Goal: Navigation & Orientation: Find specific page/section

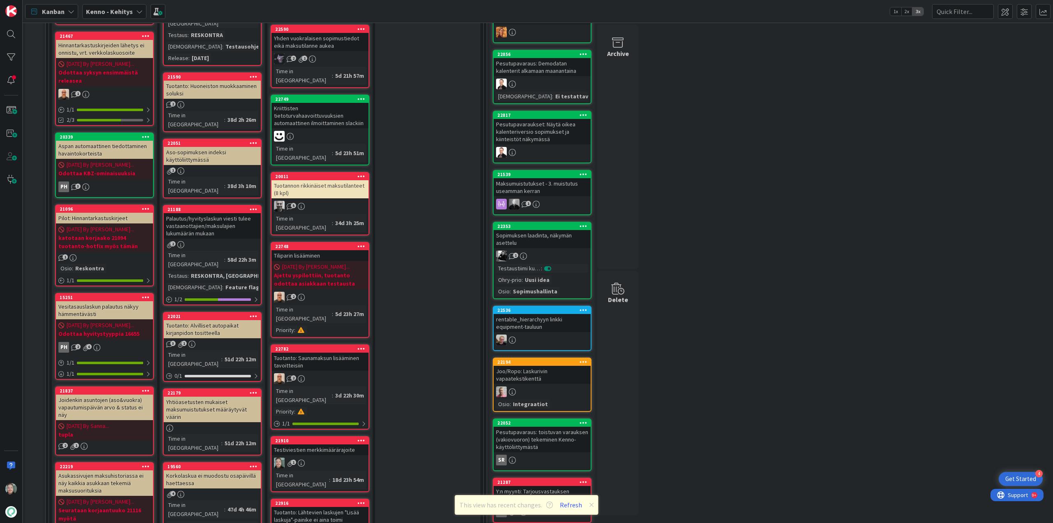
scroll to position [411, 0]
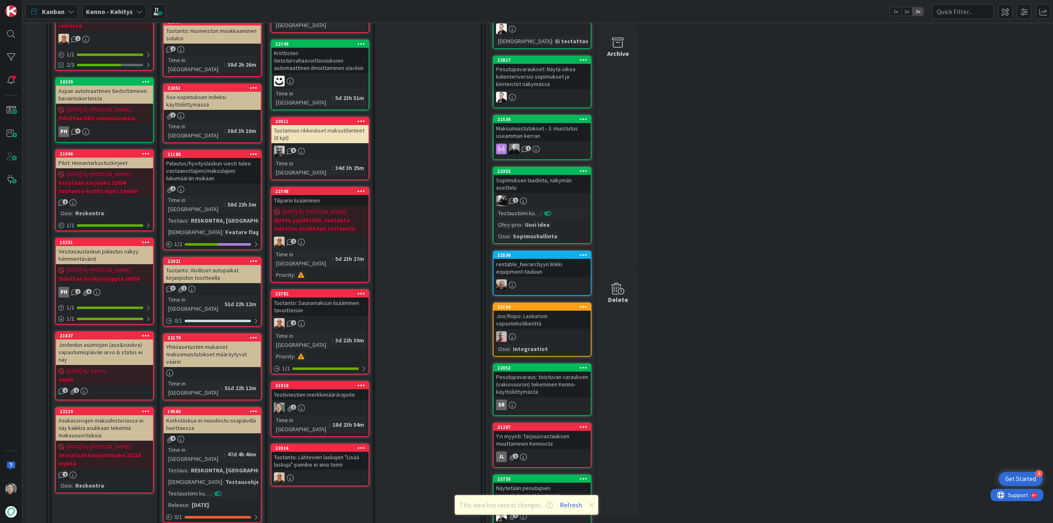
click at [330, 402] on div "1" at bounding box center [319, 407] width 97 height 11
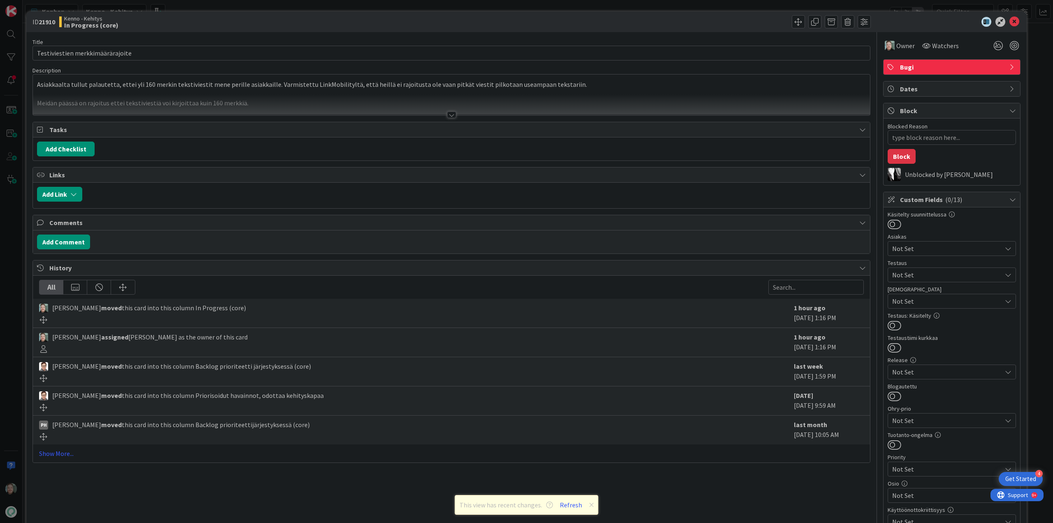
click at [449, 114] on div at bounding box center [451, 114] width 9 height 7
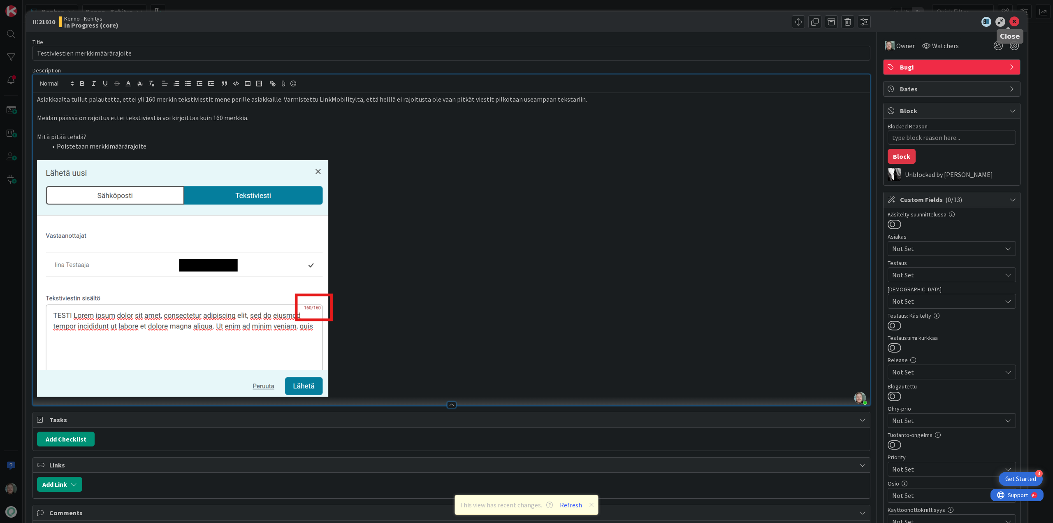
click at [1009, 21] on icon at bounding box center [1014, 22] width 10 height 10
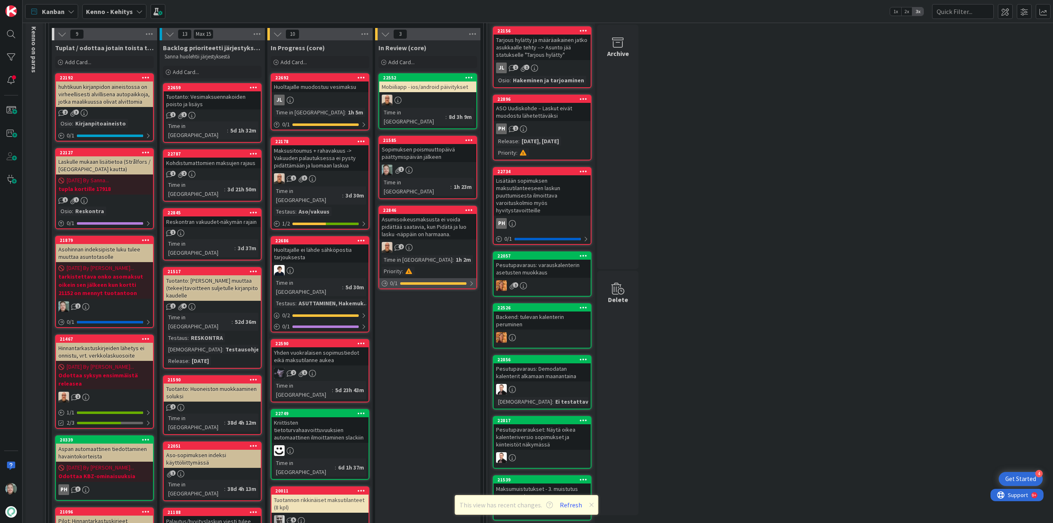
scroll to position [41, 0]
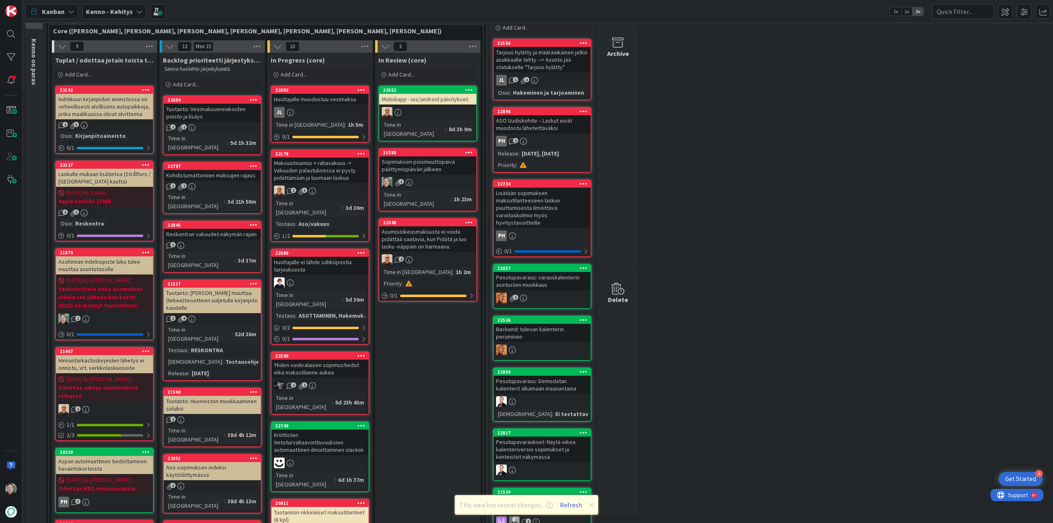
click at [125, 13] on b "Kenno - Kehitys" at bounding box center [109, 11] width 47 height 8
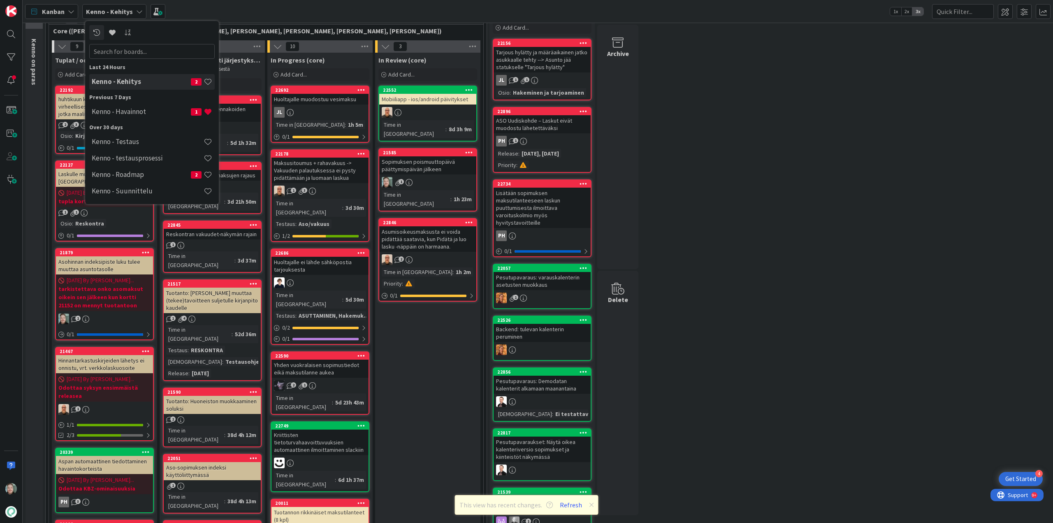
click at [129, 108] on h4 "Kenno - Havainnot" at bounding box center [141, 111] width 99 height 8
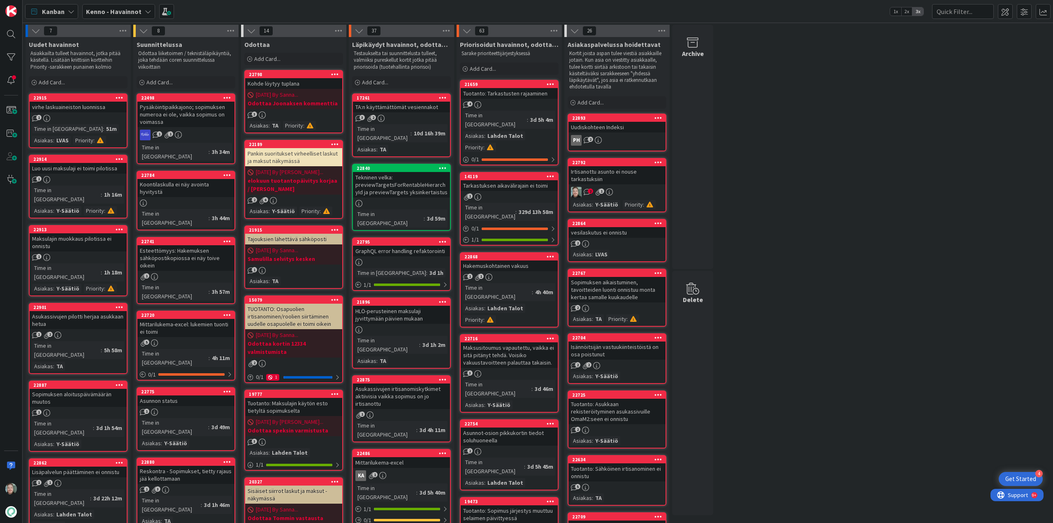
click at [97, 172] on div "Luo uusi maksulaji ei toimi pilotissa" at bounding box center [78, 168] width 97 height 11
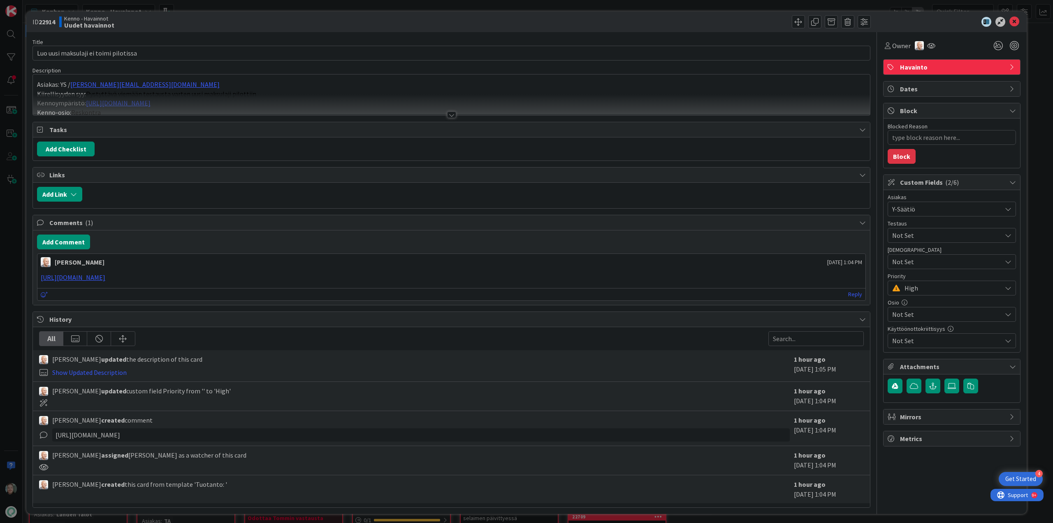
click at [447, 116] on div at bounding box center [451, 114] width 9 height 7
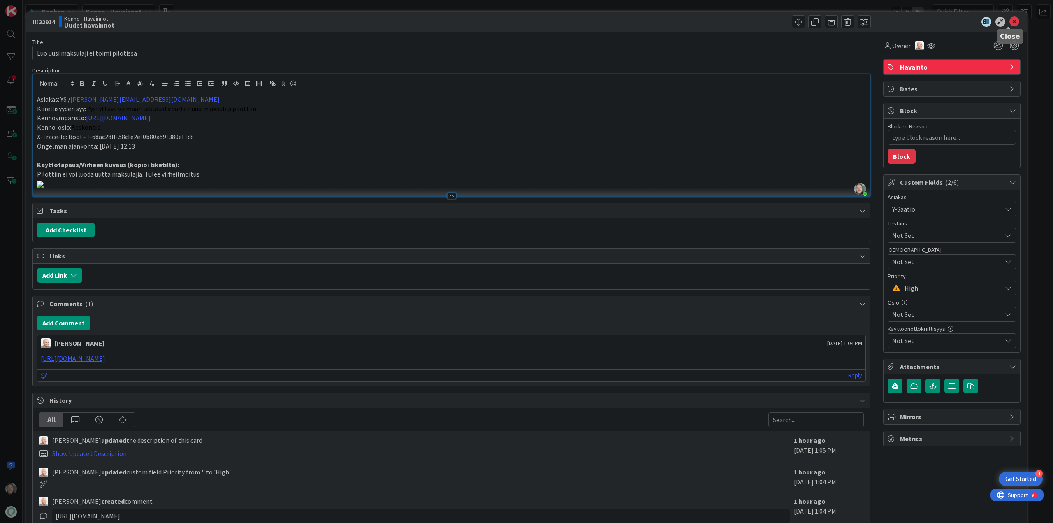
click at [1012, 23] on icon at bounding box center [1014, 22] width 10 height 10
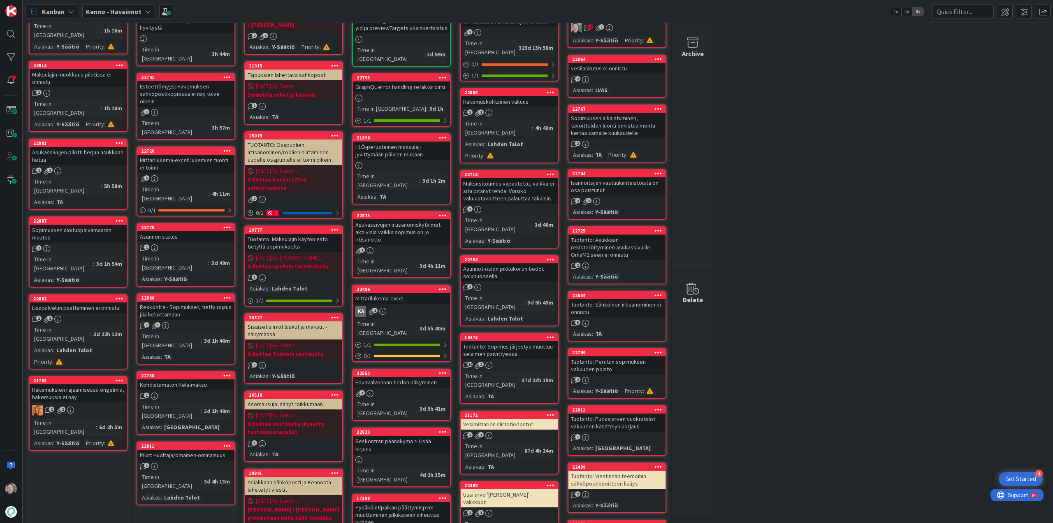
scroll to position [164, 0]
click at [85, 384] on div "Hakemuksien rajaamisessa ongelmia, hakemuksia ei näy" at bounding box center [78, 393] width 97 height 18
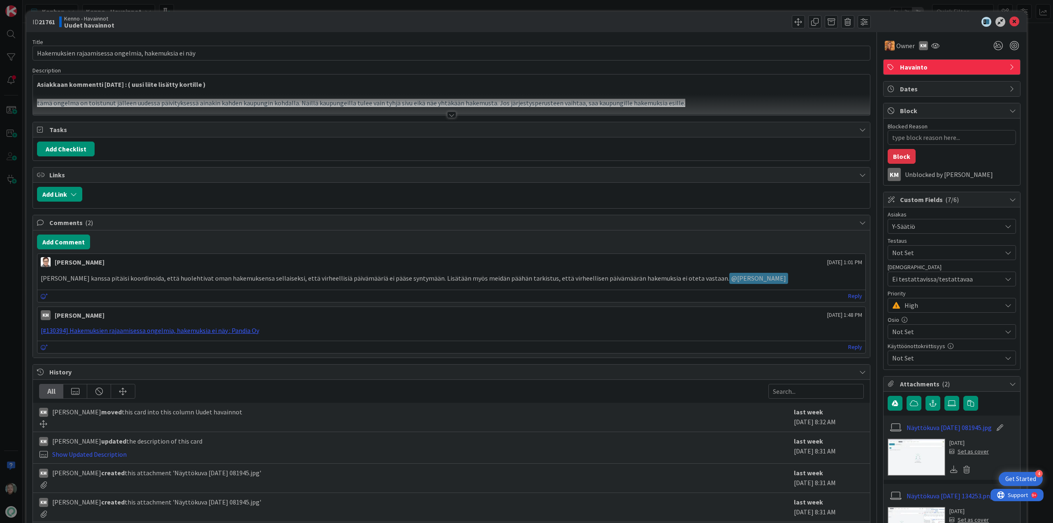
click at [447, 113] on div at bounding box center [451, 114] width 9 height 7
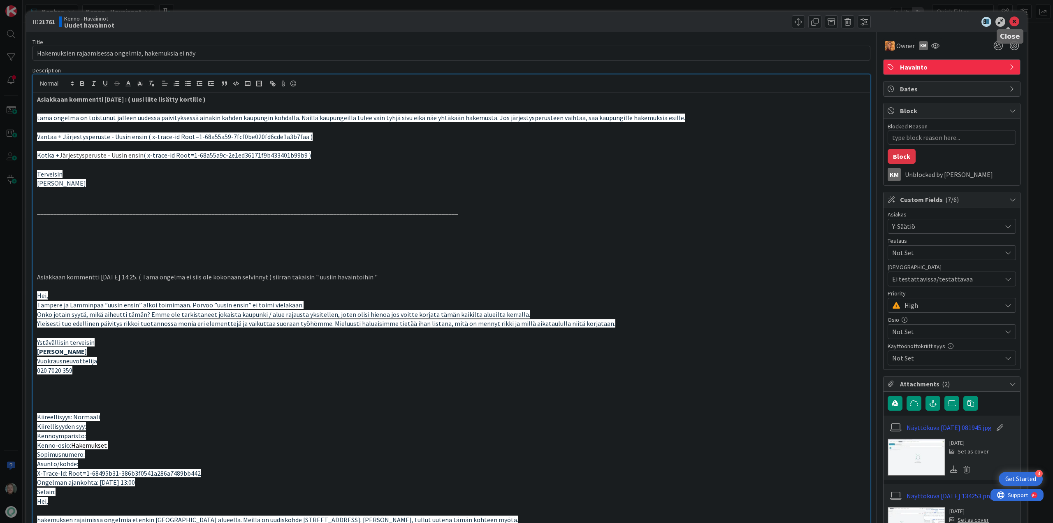
click at [1009, 19] on icon at bounding box center [1014, 22] width 10 height 10
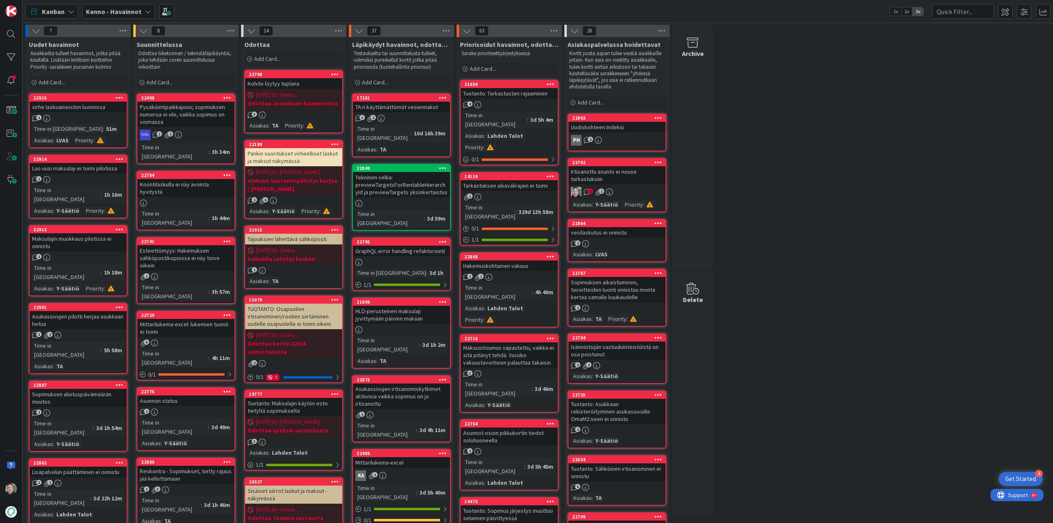
click at [128, 9] on b "Kenno - Havainnot" at bounding box center [114, 11] width 56 height 8
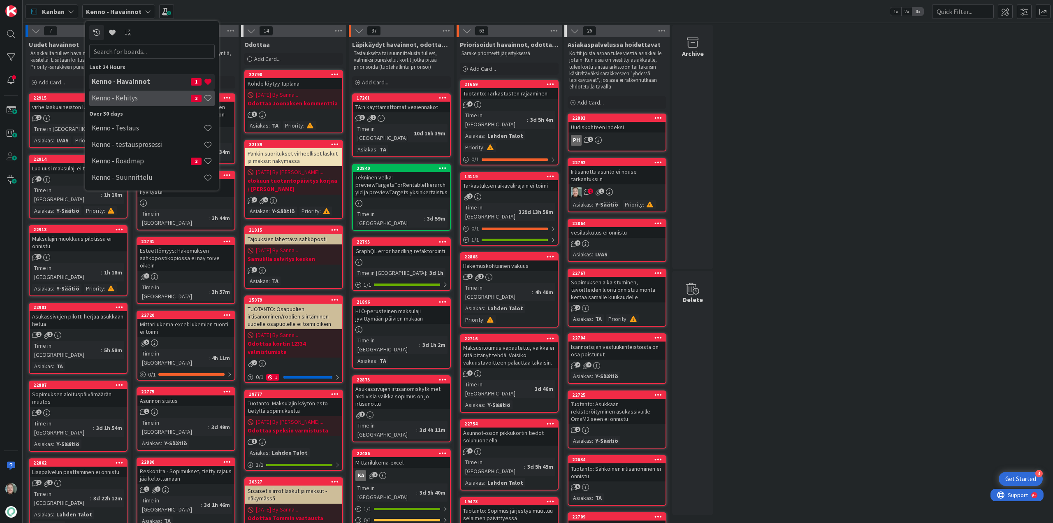
click at [138, 98] on h4 "Kenno - Kehitys" at bounding box center [141, 98] width 99 height 8
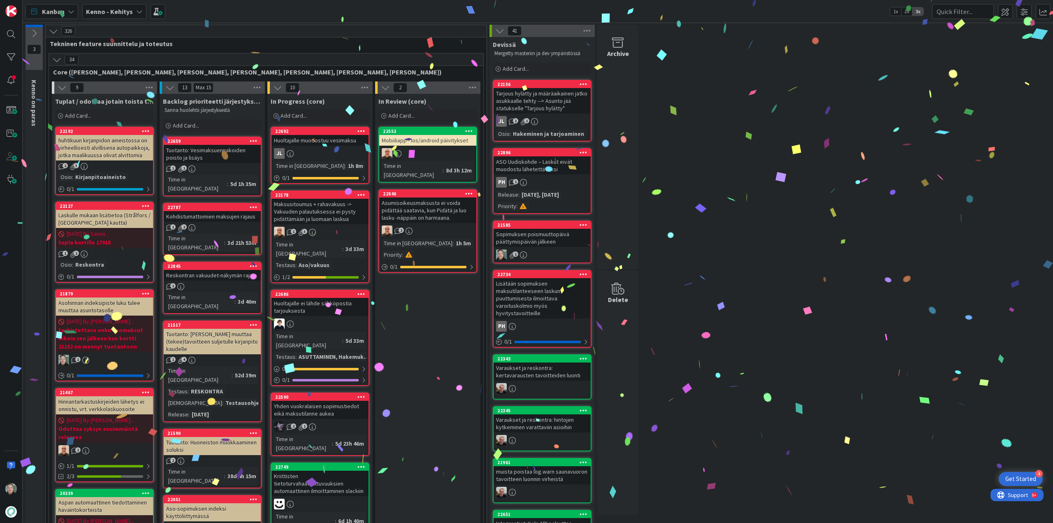
click at [583, 224] on icon at bounding box center [583, 225] width 8 height 6
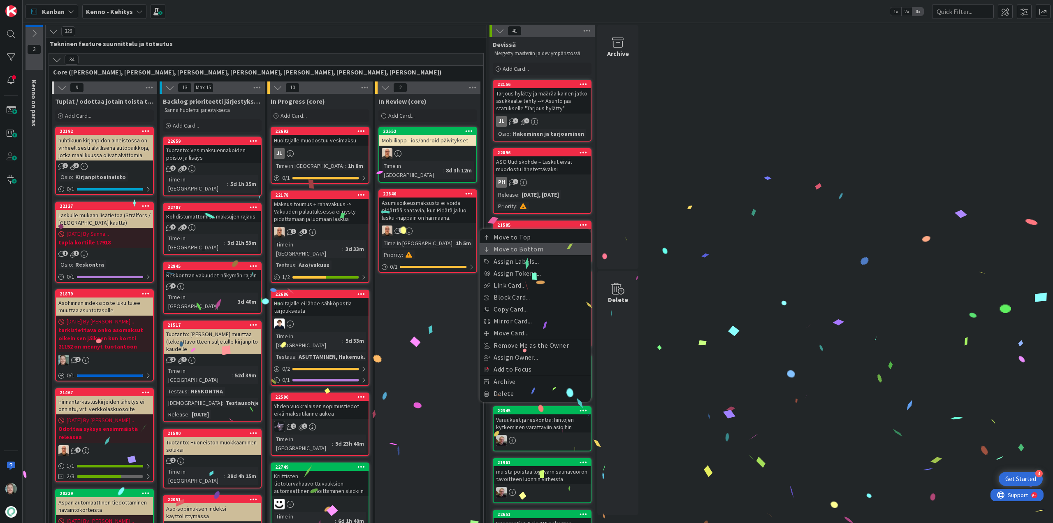
click at [527, 250] on link "Move to Bottom" at bounding box center [535, 249] width 111 height 12
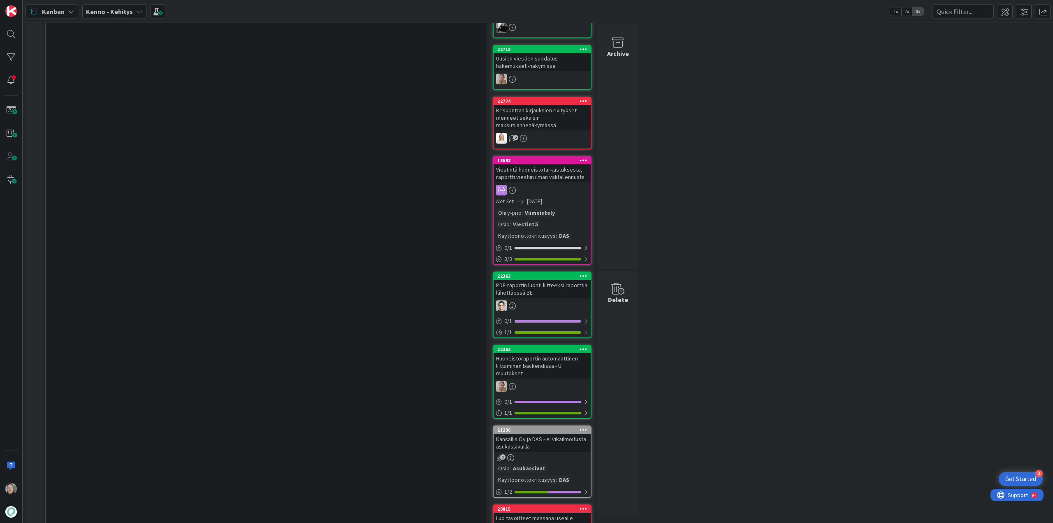
scroll to position [2144, 0]
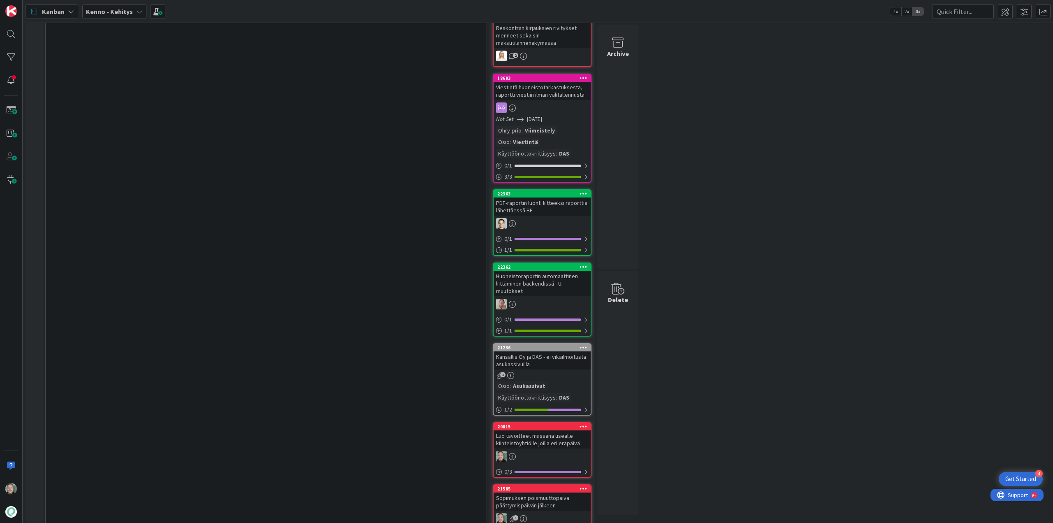
click at [540, 492] on div "Sopimuksen poismuuttopäivä päättymispäivän jälkeen" at bounding box center [541, 501] width 97 height 18
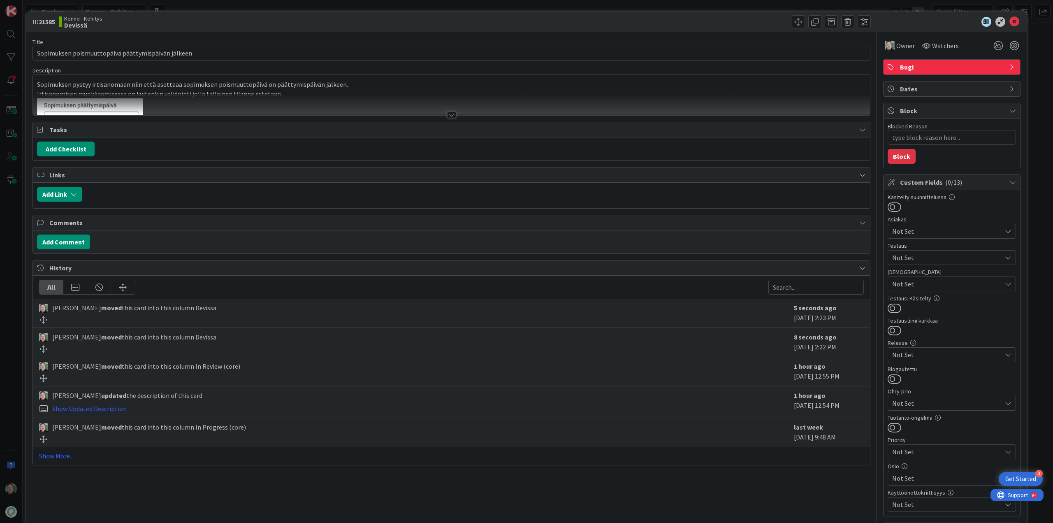
click at [448, 113] on div at bounding box center [451, 114] width 9 height 7
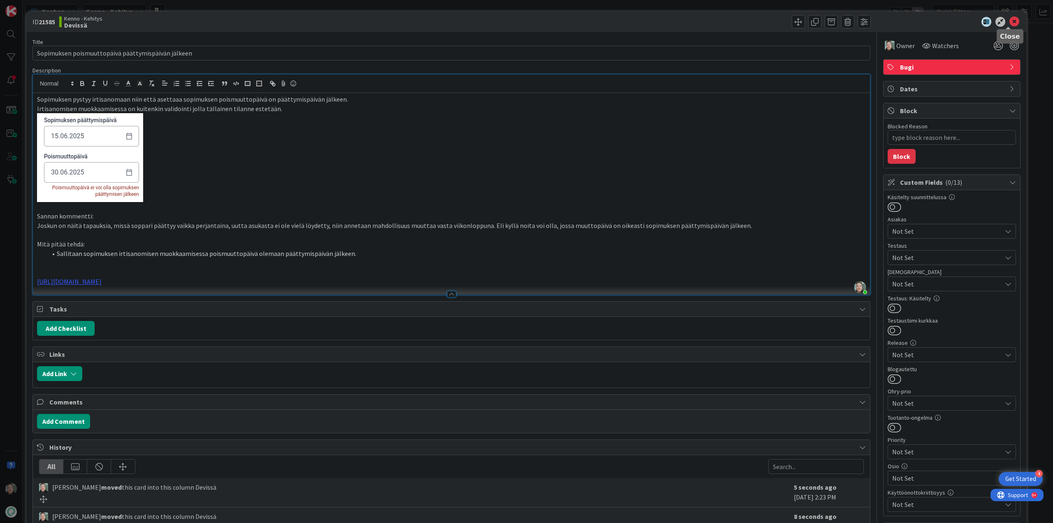
click at [1009, 21] on icon at bounding box center [1014, 22] width 10 height 10
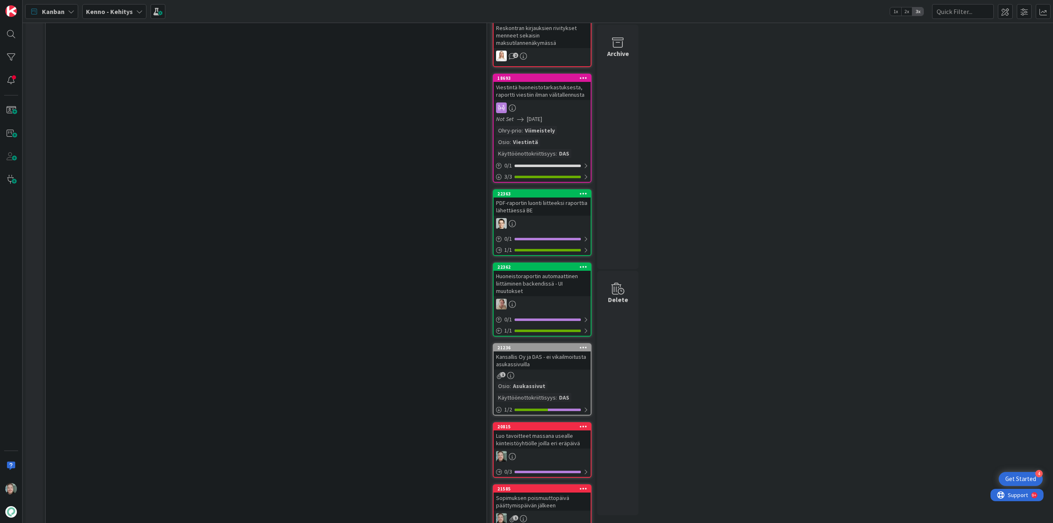
click at [567, 430] on div "Luo tavoitteet massana usealle kiinteistöyhtiölle joilla eri eräpäivä" at bounding box center [541, 439] width 97 height 18
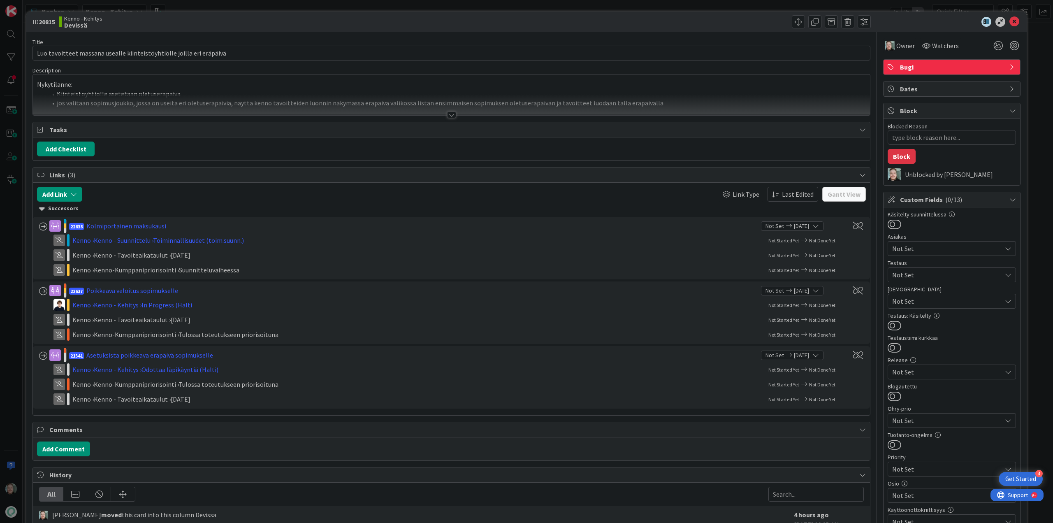
click at [448, 110] on div at bounding box center [451, 104] width 837 height 21
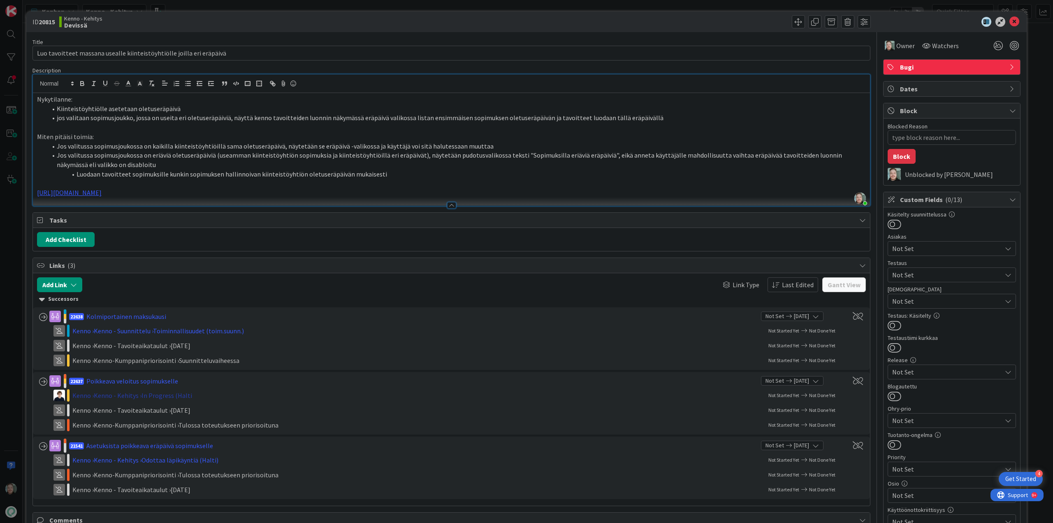
click at [149, 394] on div "Kenno › [PERSON_NAME] › In Progress (Halti" at bounding box center [179, 395] width 214 height 10
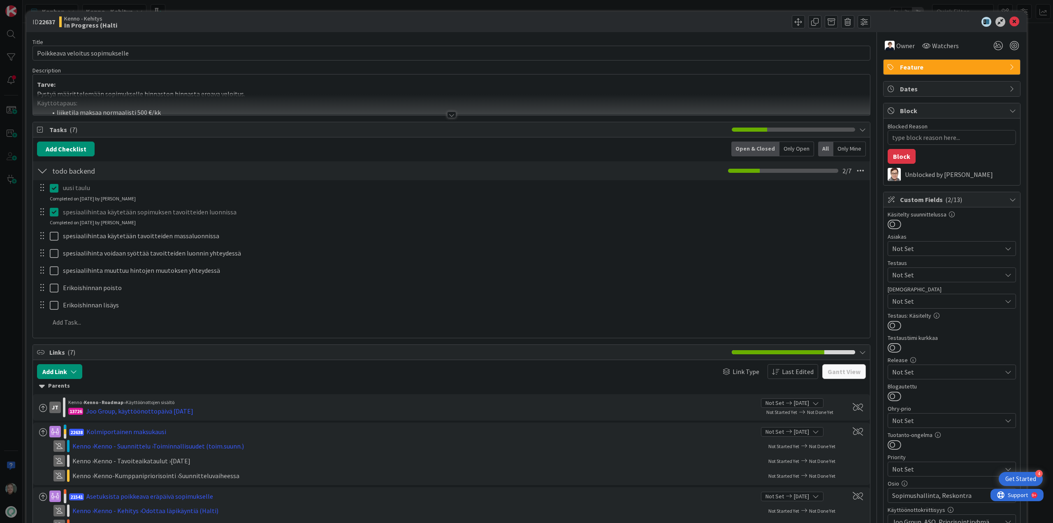
type textarea "x"
click at [449, 114] on div at bounding box center [451, 114] width 9 height 7
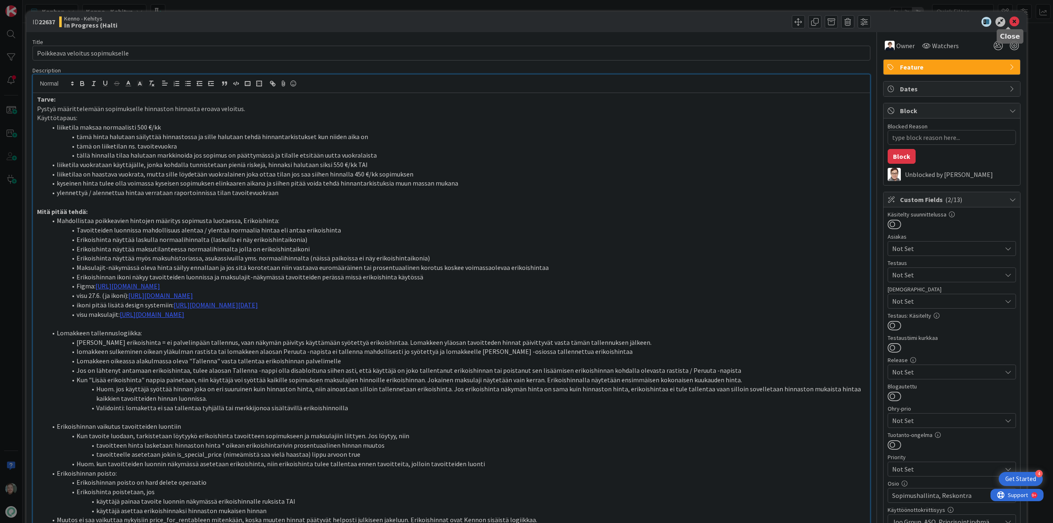
click at [1012, 19] on icon at bounding box center [1014, 22] width 10 height 10
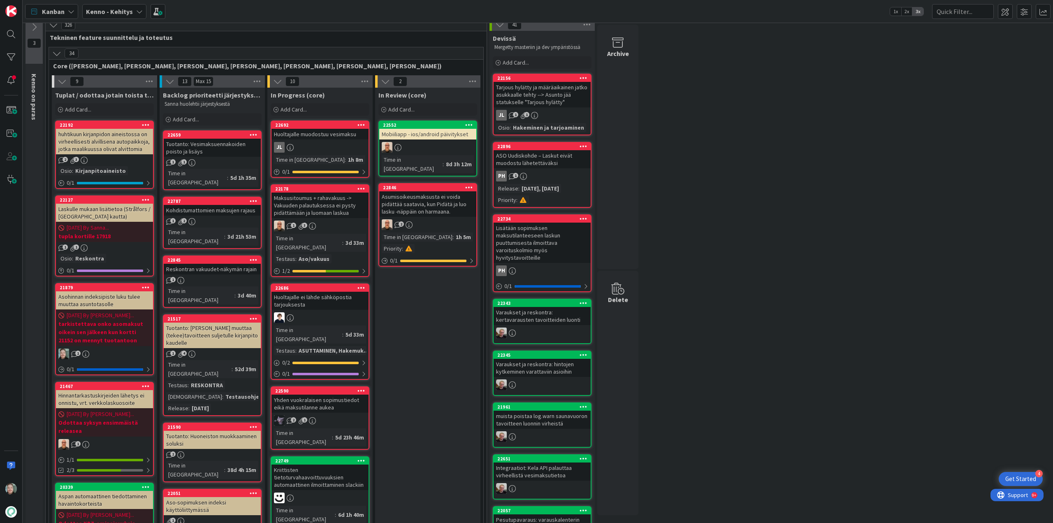
scroll to position [6, 0]
